Goal: Task Accomplishment & Management: Use online tool/utility

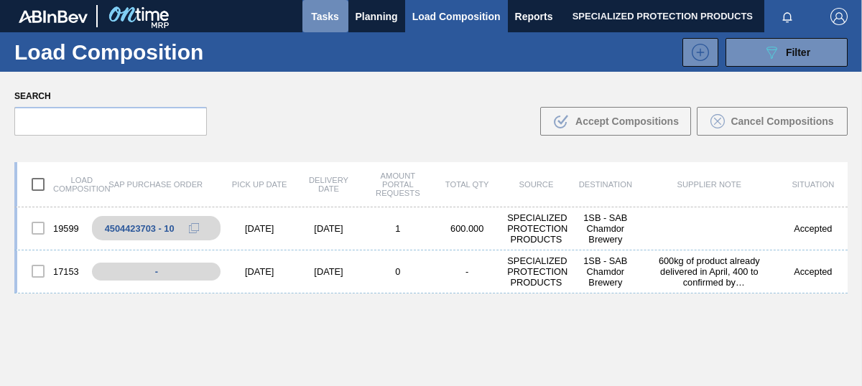
click at [328, 24] on button "Tasks" at bounding box center [325, 16] width 46 height 32
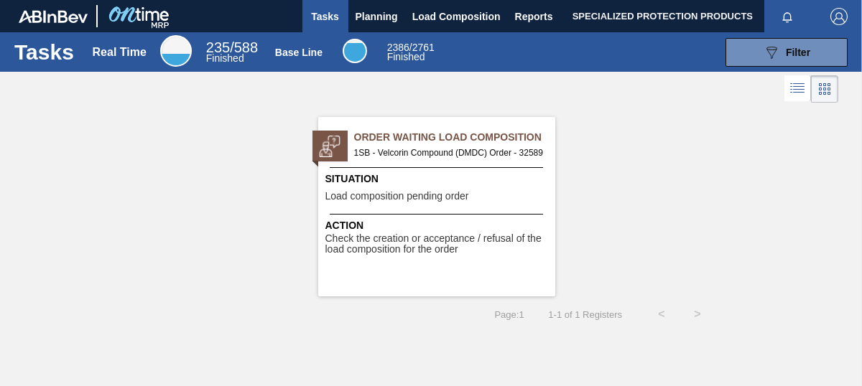
click at [416, 204] on div "Situation Load composition pending order" at bounding box center [438, 189] width 226 height 35
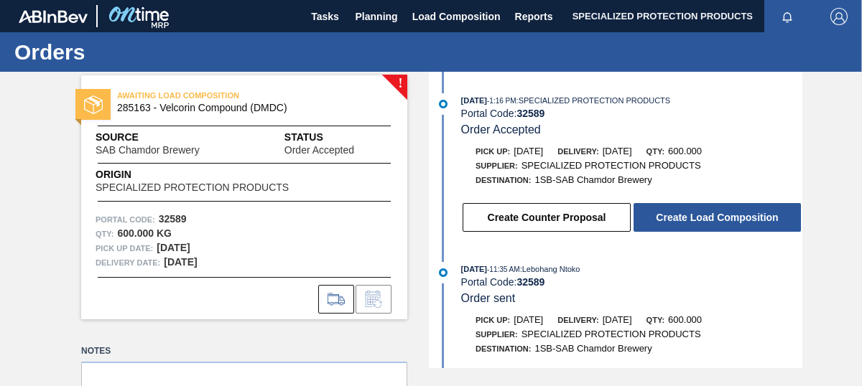
click at [259, 214] on div "Portal Code: 32589" at bounding box center [244, 220] width 297 height 14
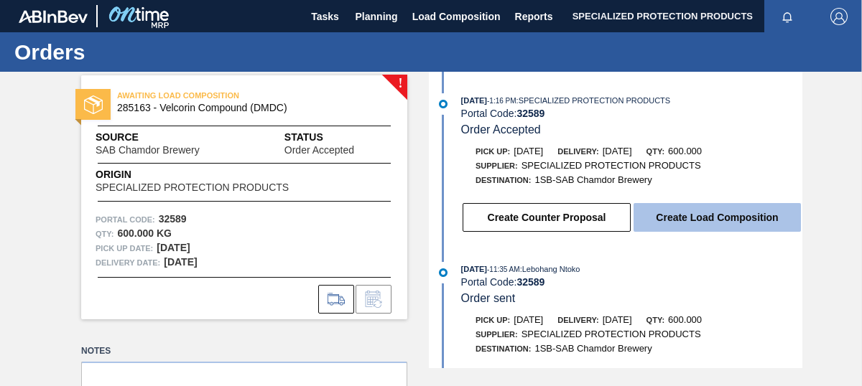
click at [694, 225] on button "Create Load Composition" at bounding box center [716, 217] width 167 height 29
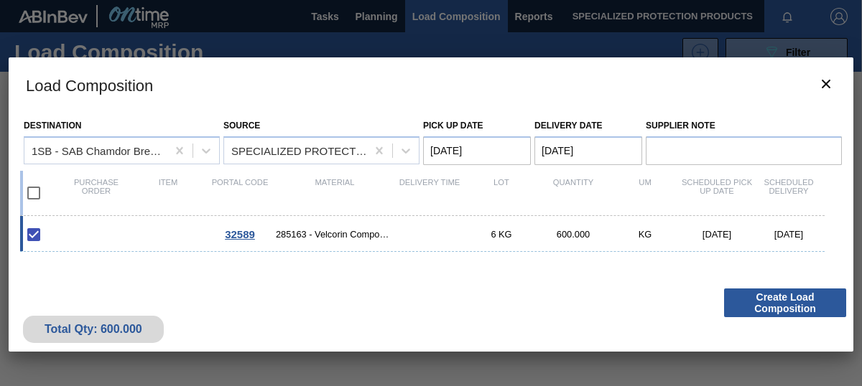
click at [507, 234] on div "6 KG" at bounding box center [501, 234] width 72 height 11
checkbox input "false"
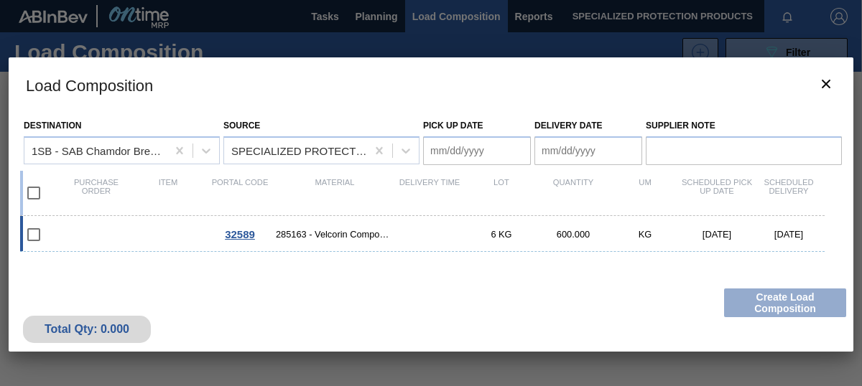
click at [507, 234] on div "6 KG" at bounding box center [501, 234] width 72 height 11
type Date "[DATE]"
checkbox input "true"
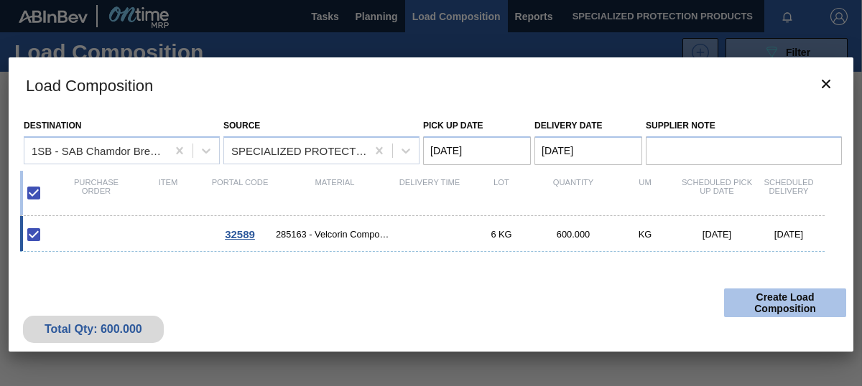
click at [760, 304] on button "Create Load Composition" at bounding box center [785, 303] width 122 height 29
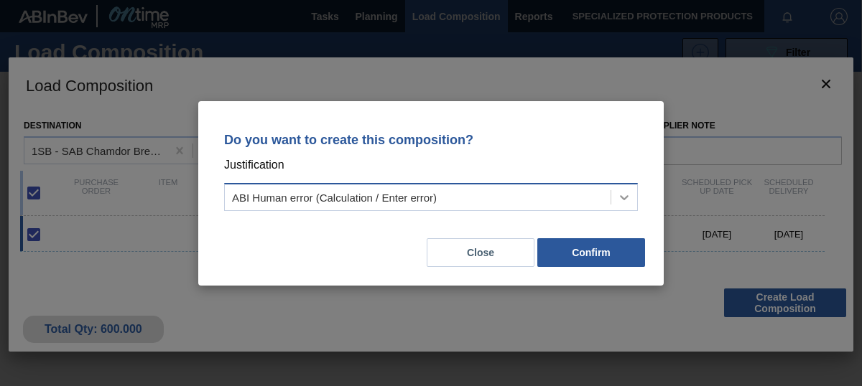
click at [625, 197] on icon at bounding box center [624, 197] width 9 height 5
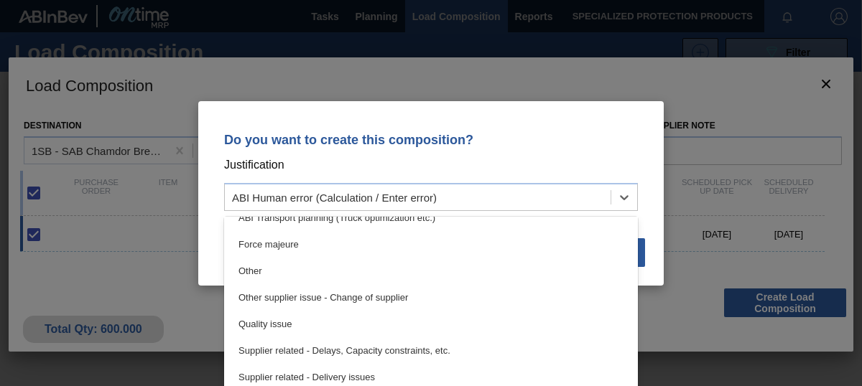
scroll to position [269, 0]
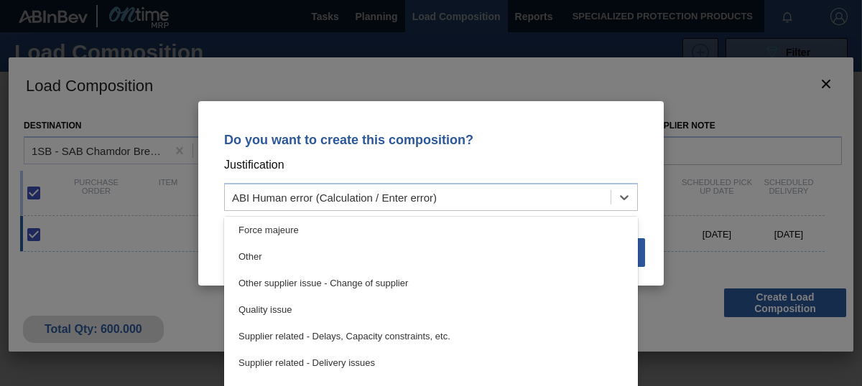
click at [131, 282] on div "Do you want to create this composition? Justification option Quality issue focu…" at bounding box center [431, 193] width 862 height 386
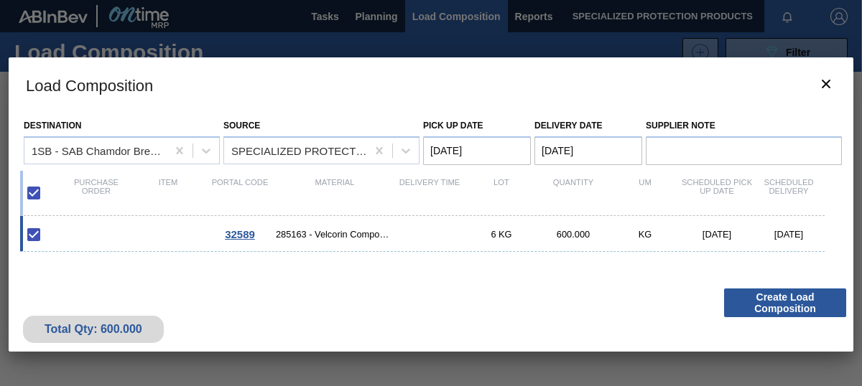
click at [39, 193] on input "checkbox" at bounding box center [34, 193] width 30 height 30
checkbox input "false"
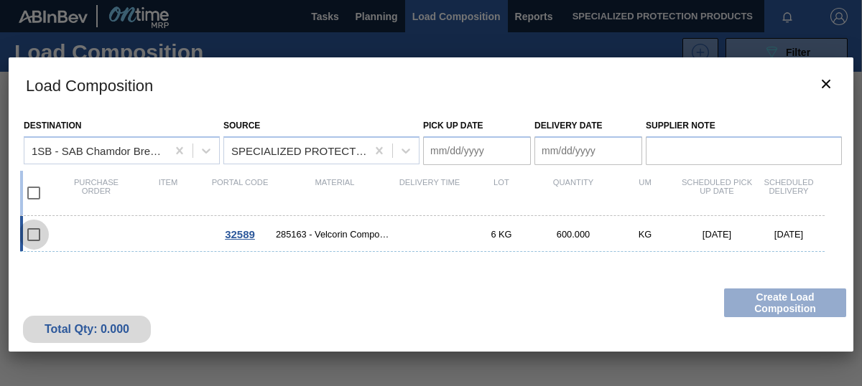
click at [42, 238] on input "checkbox" at bounding box center [34, 235] width 30 height 30
click at [37, 231] on input "checkbox" at bounding box center [34, 235] width 30 height 30
checkbox input "false"
click at [34, 195] on input "checkbox" at bounding box center [34, 193] width 30 height 30
checkbox input "true"
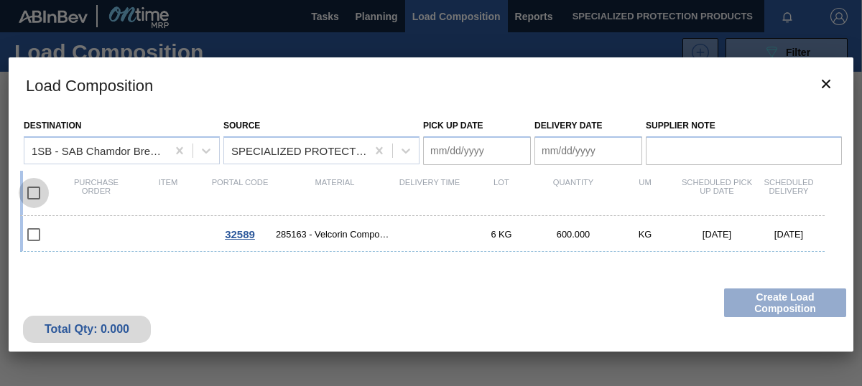
type Date "[DATE]"
checkbox input "true"
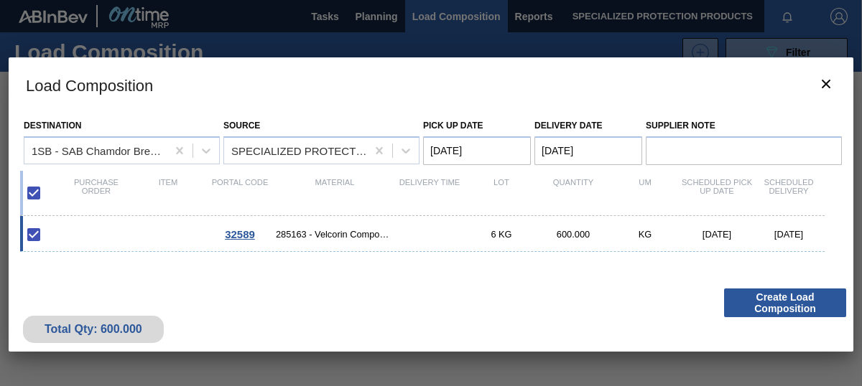
click at [467, 159] on Date "[DATE]" at bounding box center [477, 150] width 108 height 29
click at [377, 283] on div "Total Qty: 600.000 Create Load Composition" at bounding box center [431, 317] width 845 height 70
click at [568, 150] on Date "[DATE]" at bounding box center [588, 150] width 108 height 29
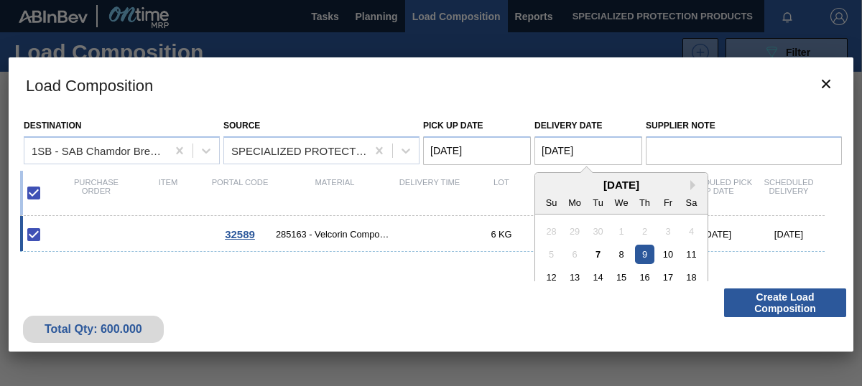
click at [402, 315] on div "Total Qty: 600.000 Create Load Composition" at bounding box center [431, 317] width 845 height 70
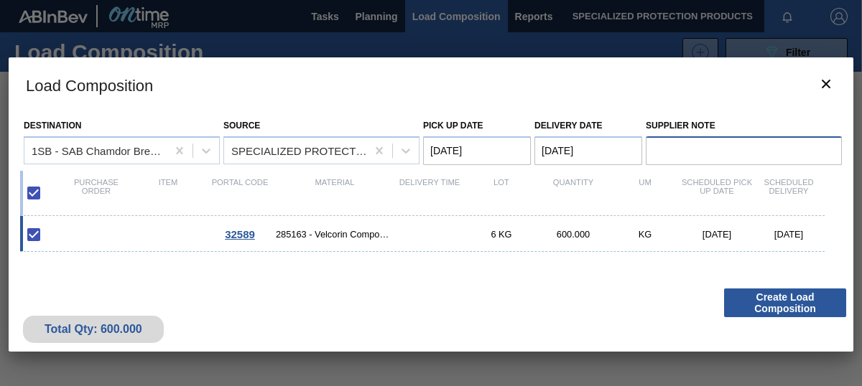
click at [681, 150] on input "Supplier Note" at bounding box center [744, 150] width 196 height 29
click at [527, 324] on div "Total Qty: 600.000 Create Load Composition" at bounding box center [431, 317] width 845 height 70
click at [826, 86] on icon "botão de ícone" at bounding box center [825, 83] width 17 height 17
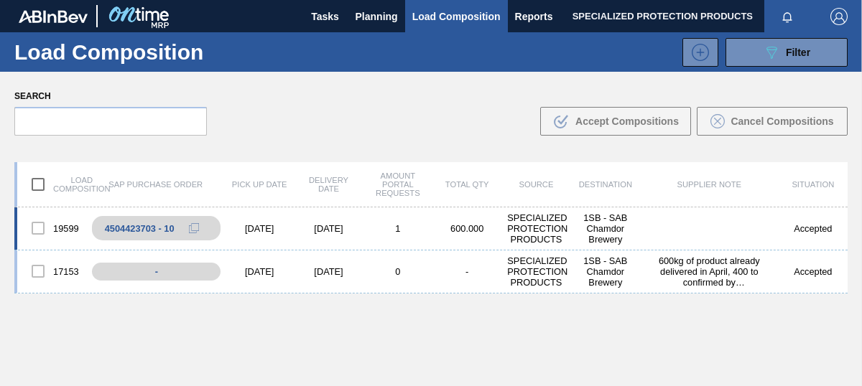
click at [37, 232] on div at bounding box center [38, 228] width 30 height 30
click at [37, 190] on input "checkbox" at bounding box center [38, 184] width 30 height 30
checkbox input "true"
click at [39, 231] on div at bounding box center [38, 228] width 30 height 30
click at [42, 281] on div at bounding box center [38, 271] width 30 height 30
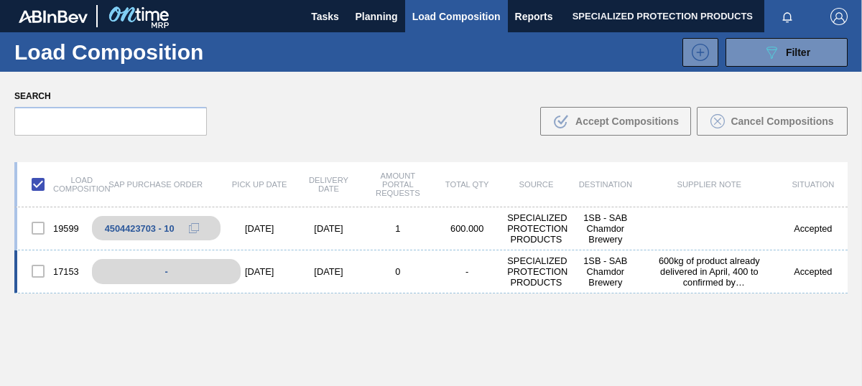
click at [131, 273] on div "-" at bounding box center [166, 271] width 149 height 25
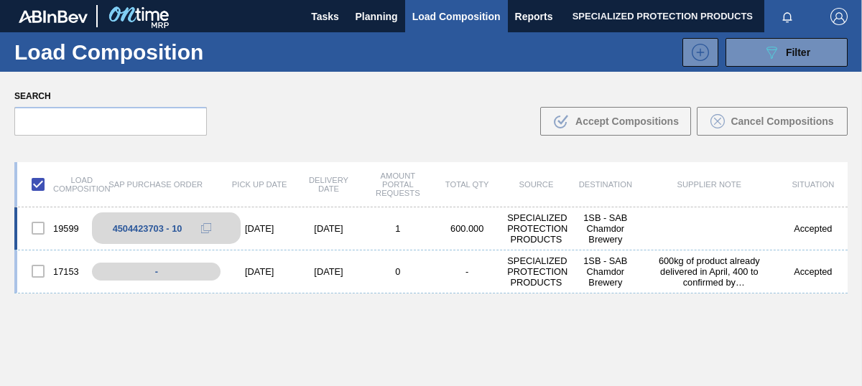
click at [149, 231] on div "4504423703 - 10" at bounding box center [148, 228] width 70 height 11
click at [151, 224] on div "4504423703 - 10" at bounding box center [148, 228] width 70 height 11
click at [203, 226] on icon at bounding box center [205, 228] width 5 height 6
click at [39, 276] on div at bounding box center [38, 271] width 30 height 30
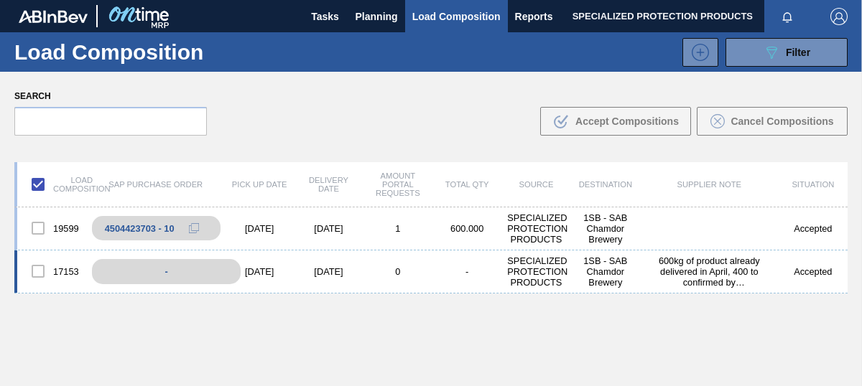
click at [162, 268] on div "-" at bounding box center [166, 271] width 149 height 25
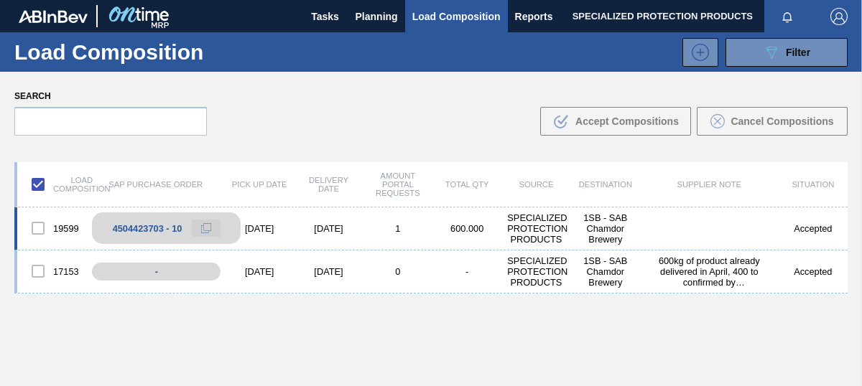
click at [194, 234] on button at bounding box center [206, 228] width 29 height 17
click at [136, 222] on div "4504423703 - 10" at bounding box center [166, 229] width 149 height 32
